Goal: Transaction & Acquisition: Purchase product/service

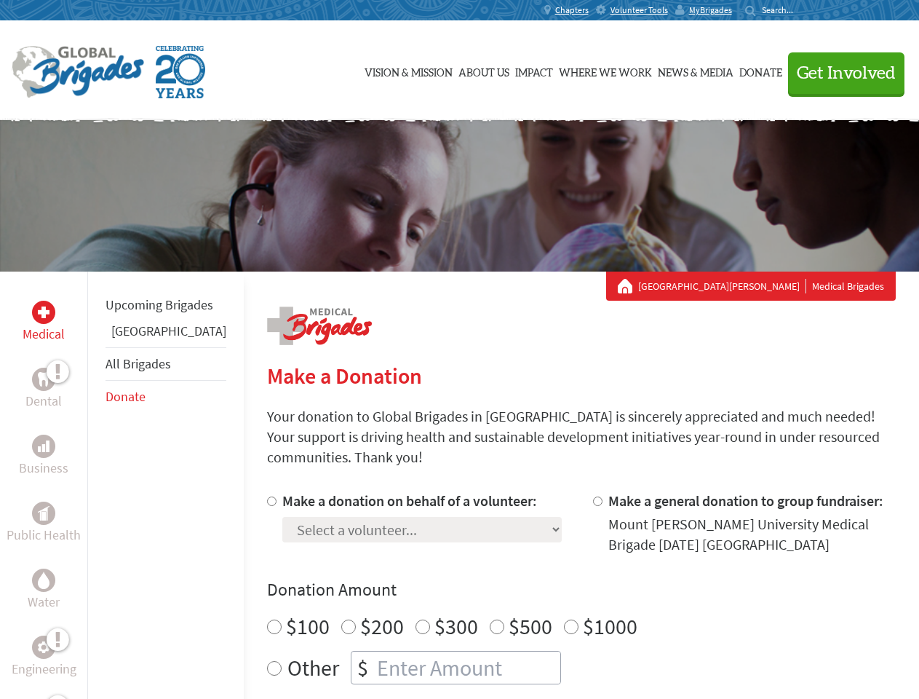
click at [803, 10] on div "Search for:" at bounding box center [774, 10] width 58 height 12
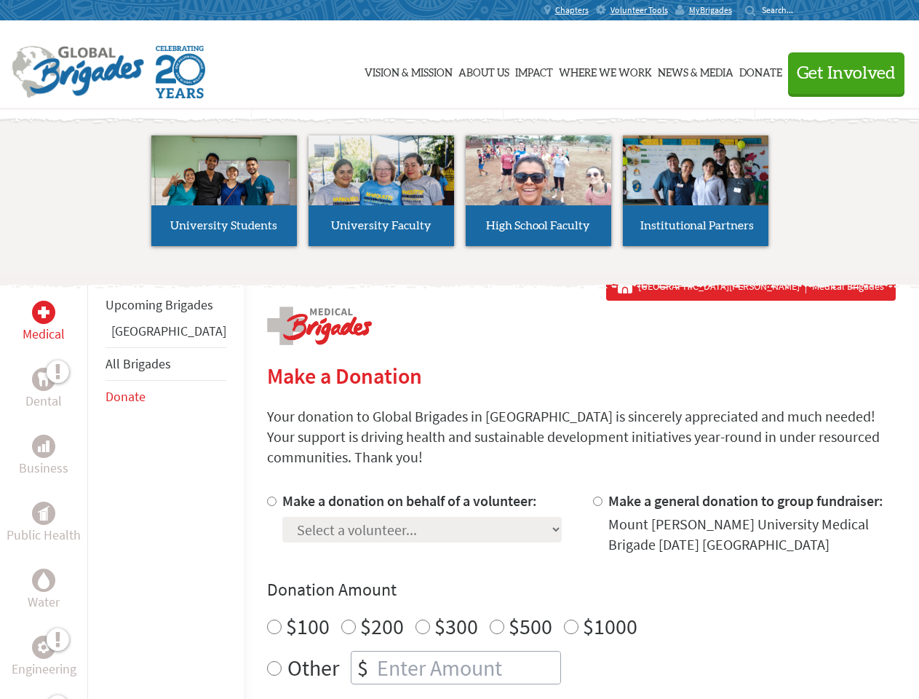
click at [840, 73] on span "Get Involved" at bounding box center [846, 73] width 99 height 17
click at [460, 196] on li "High School Faculty" at bounding box center [538, 191] width 157 height 134
click at [96, 485] on div "Upcoming Brigades Guatemala All Brigades Donate" at bounding box center [165, 620] width 156 height 699
click at [556, 584] on div "Donation Amount $100 $200 $300 $500 $1000 Other $" at bounding box center [581, 631] width 629 height 106
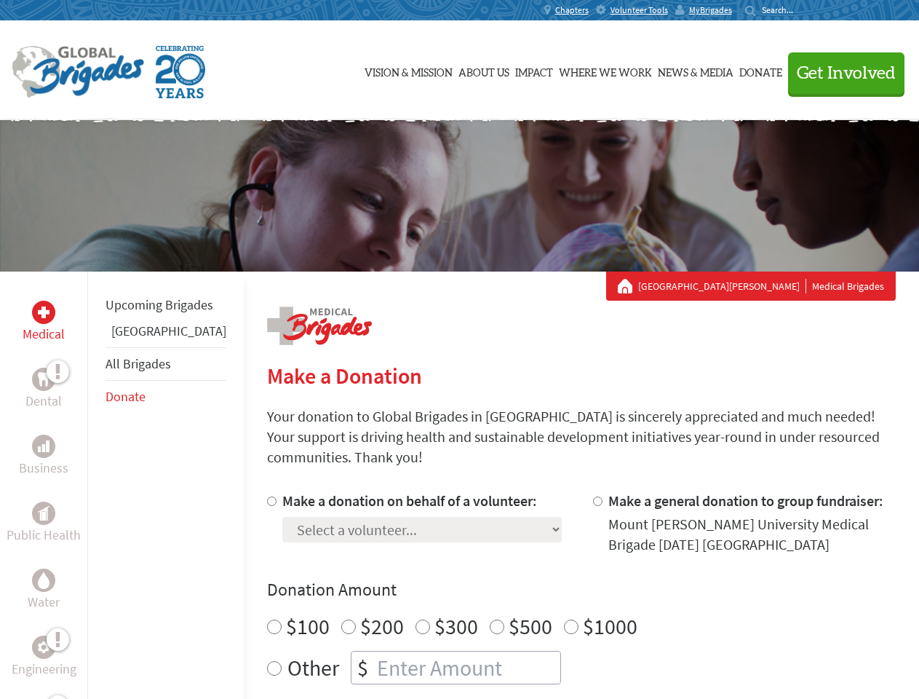
click at [267, 496] on input "Make a donation on behalf of a volunteer:" at bounding box center [271, 500] width 9 height 9
radio input "true"
click at [593, 496] on input "Make a general donation to group fundraiser:" at bounding box center [597, 500] width 9 height 9
radio input "true"
